Goal: Find specific page/section: Find specific page/section

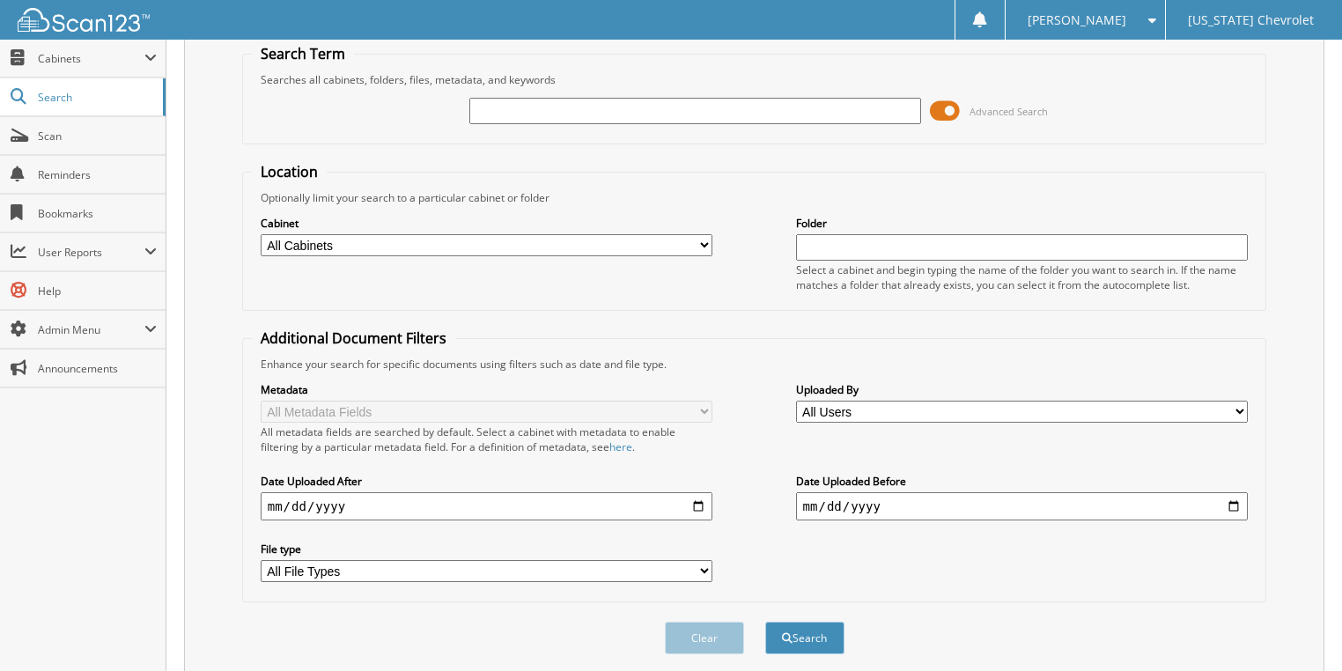
scroll to position [112, 0]
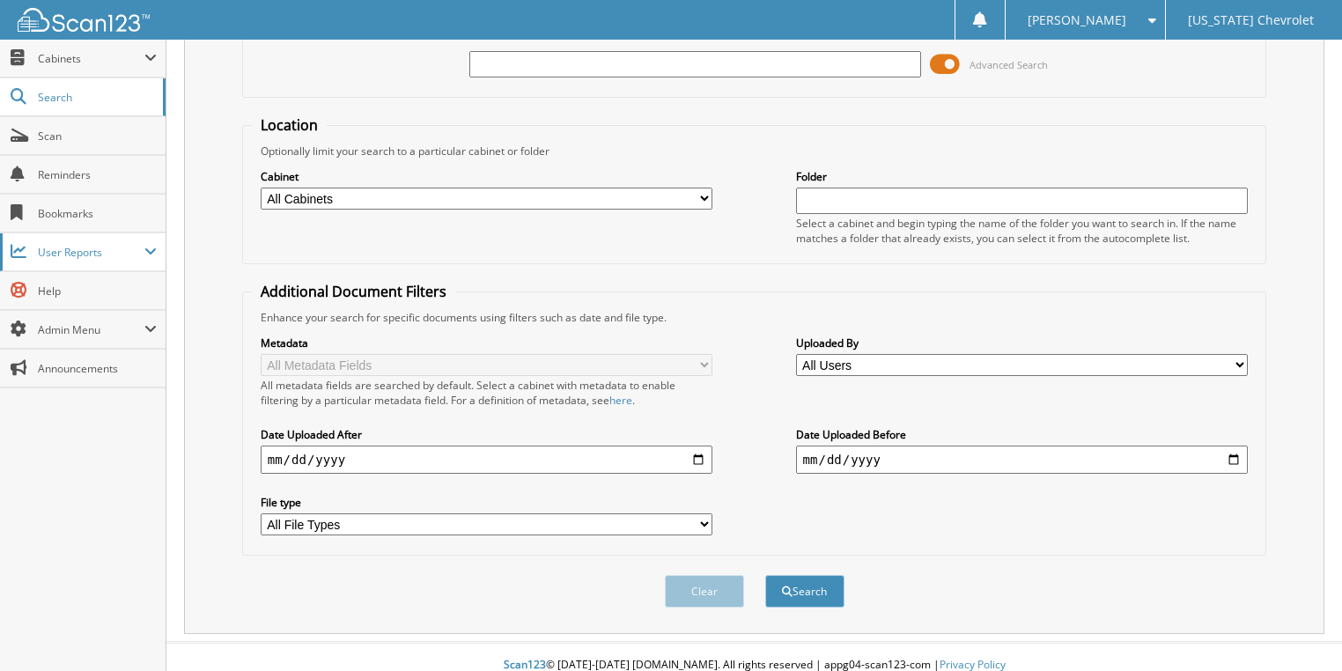
click at [116, 256] on span "User Reports" at bounding box center [91, 252] width 107 height 15
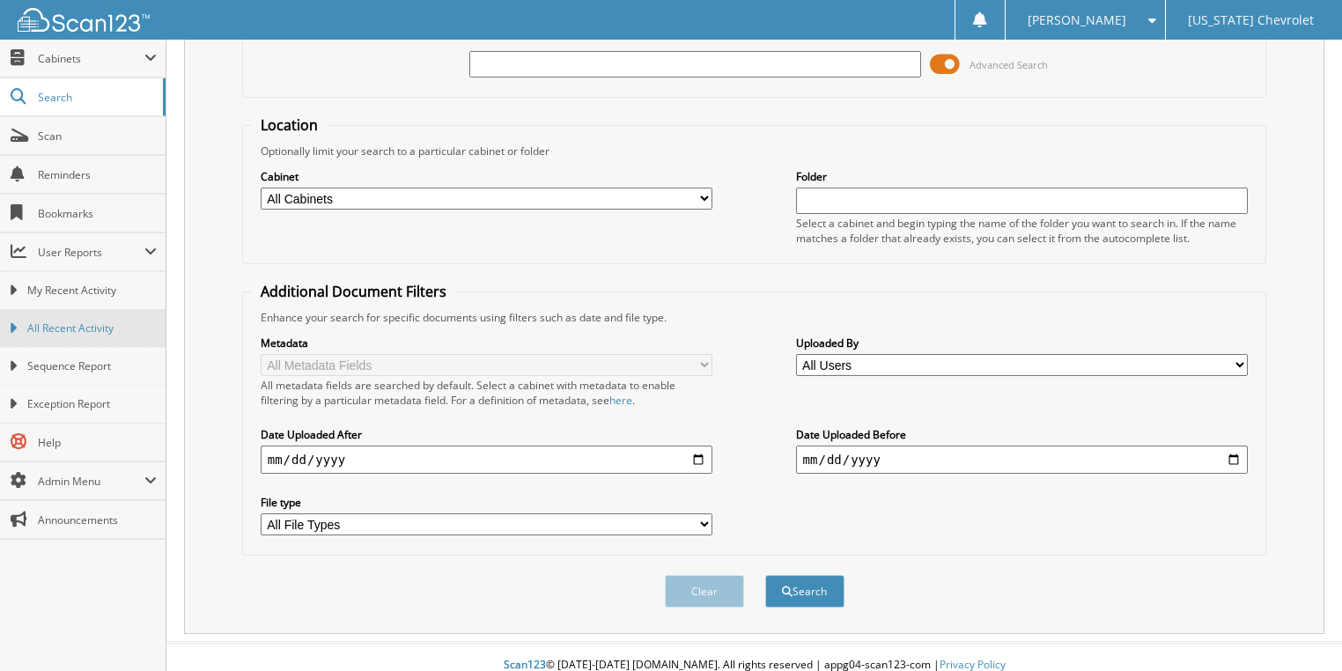
click at [110, 338] on link "All Recent Activity" at bounding box center [83, 328] width 166 height 38
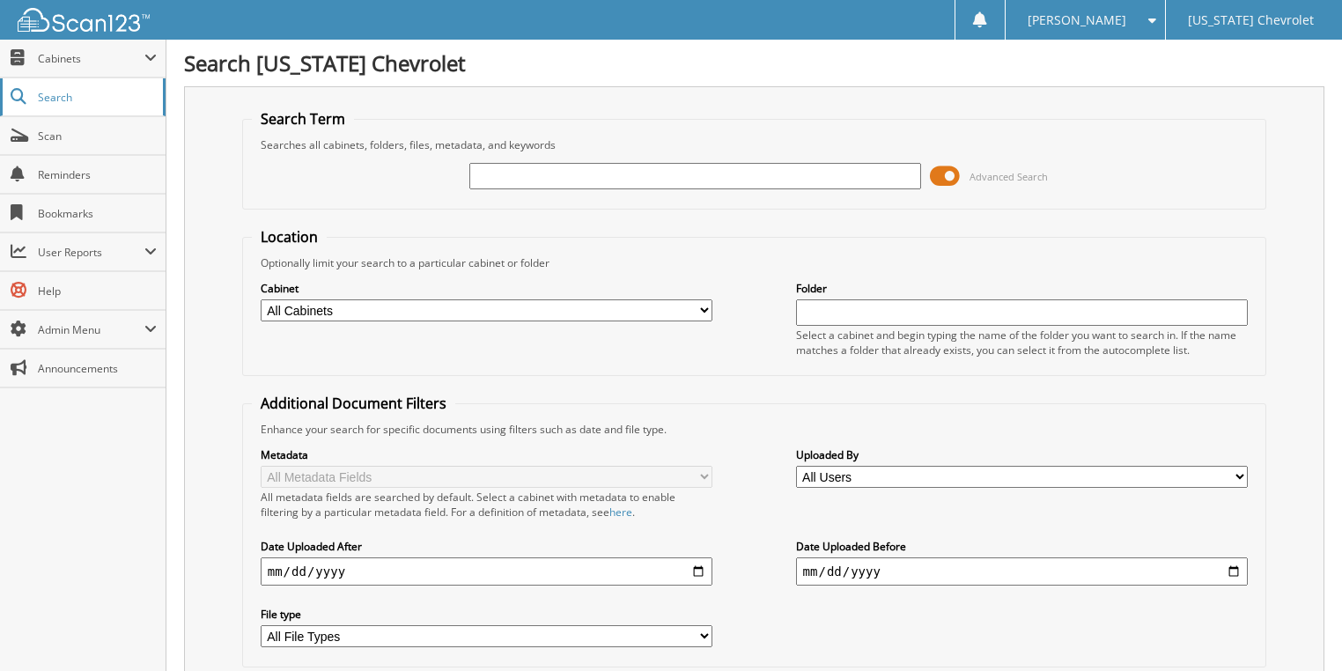
click at [88, 100] on span "Search" at bounding box center [96, 97] width 116 height 15
click at [118, 102] on span "Search" at bounding box center [96, 97] width 116 height 15
